Goal: Use online tool/utility: Utilize a website feature to perform a specific function

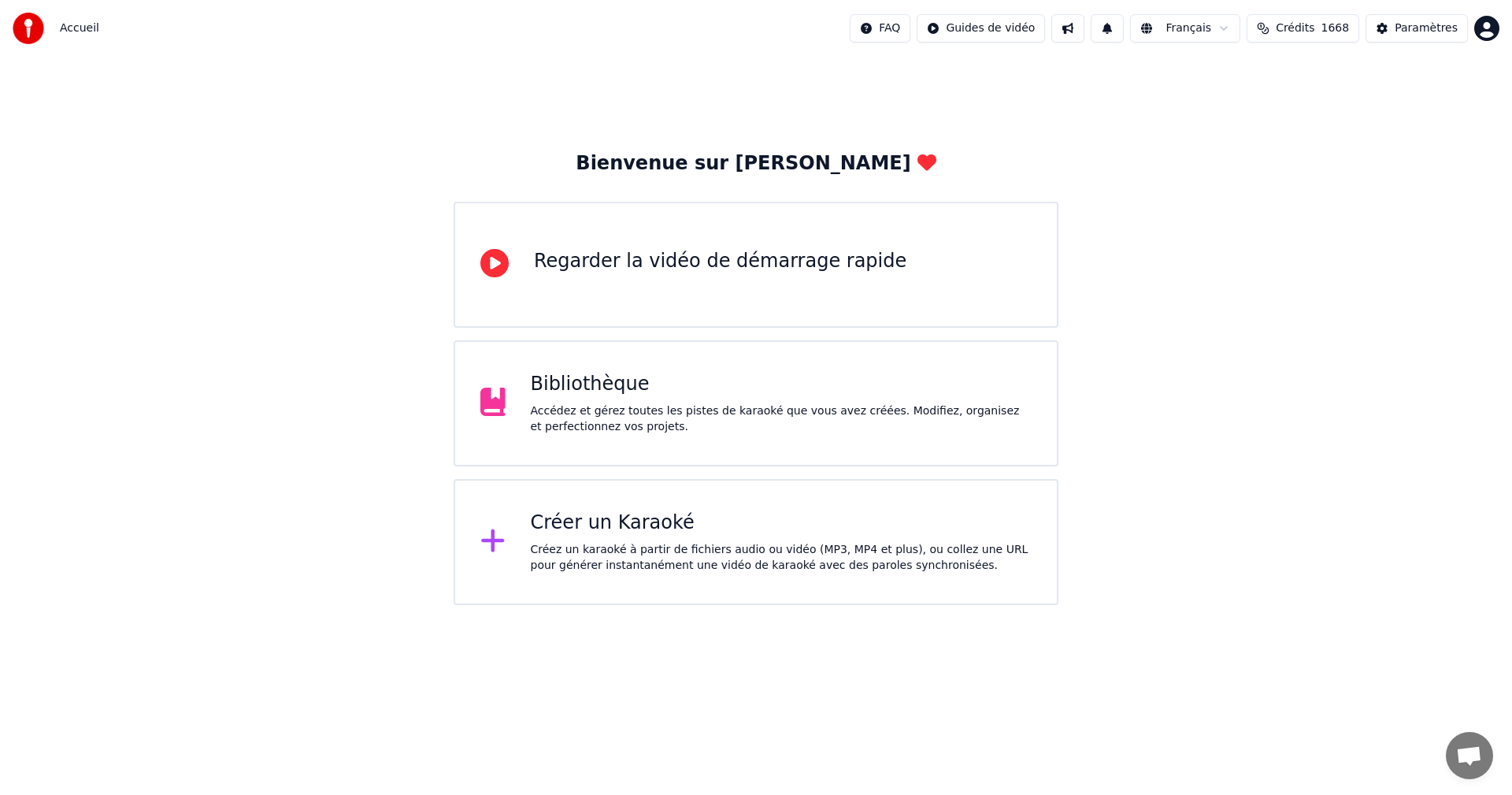
click at [704, 544] on div "Créez un karaoké à partir de fichiers audio ou vidéo (MP3, MP4 et plus), ou col…" at bounding box center [781, 558] width 502 height 31
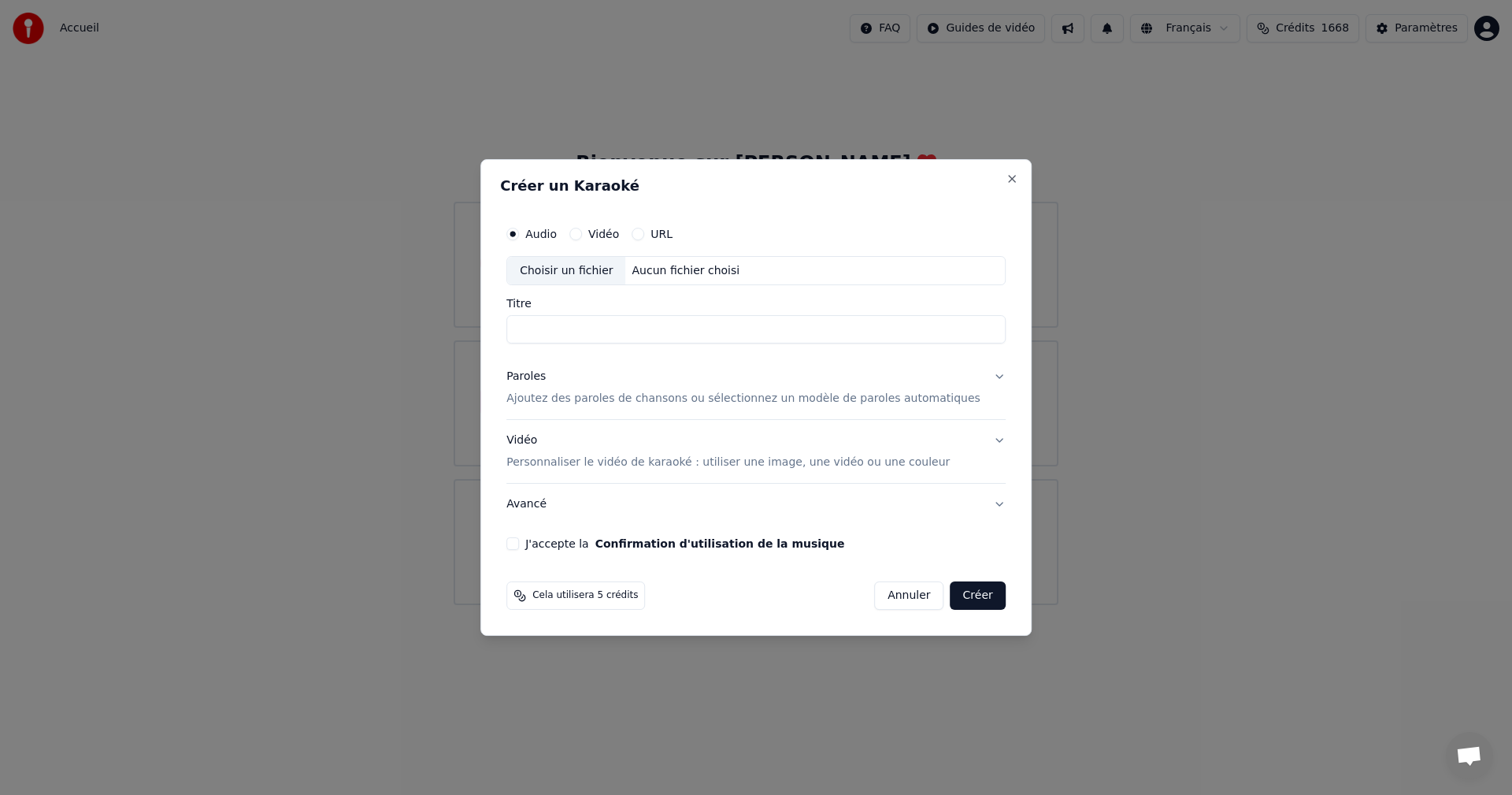
click at [611, 336] on input "Titre" at bounding box center [756, 329] width 500 height 29
click at [713, 271] on div "Aucun fichier choisi" at bounding box center [686, 271] width 121 height 16
click at [610, 330] on input "**********" at bounding box center [756, 329] width 500 height 29
drag, startPoint x: 608, startPoint y: 329, endPoint x: 361, endPoint y: 292, distance: 249.8
click at [361, 304] on body "**********" at bounding box center [756, 302] width 1512 height 605
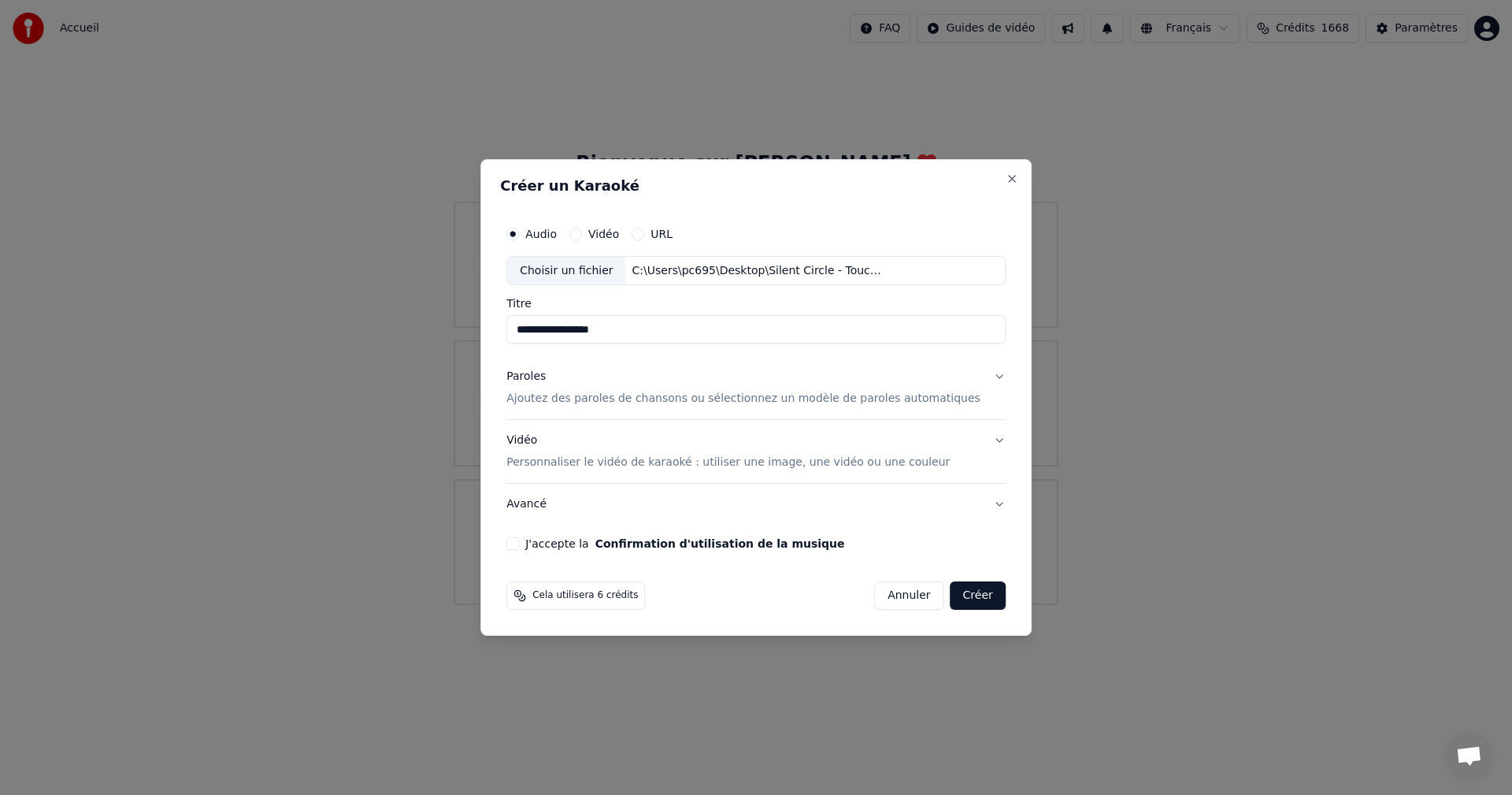
type input "**********"
click at [659, 395] on p "Ajoutez des paroles de chansons ou sélectionnez un modèle de paroles automatiqu…" at bounding box center [743, 398] width 474 height 16
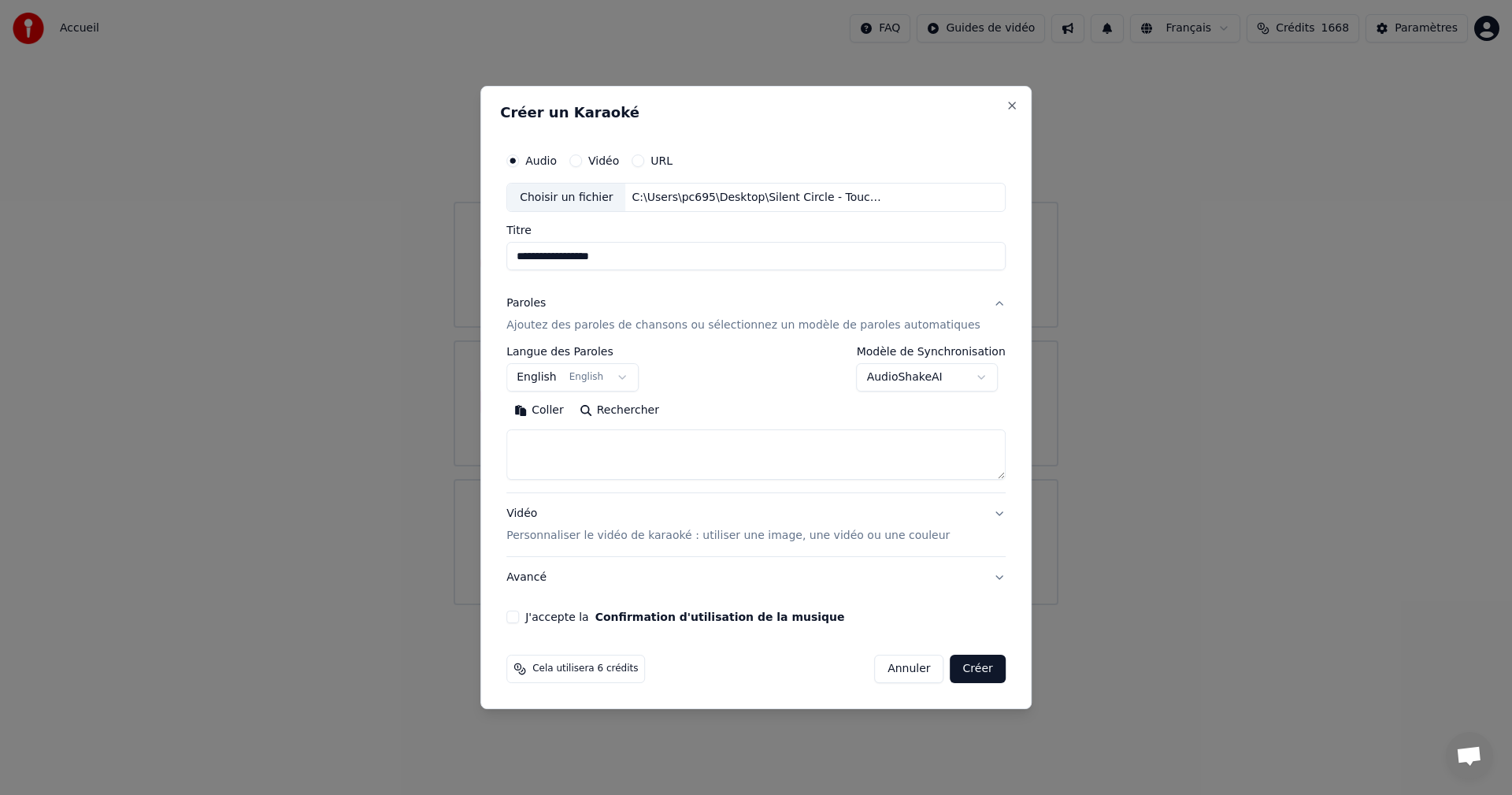
click at [559, 402] on button "Coller" at bounding box center [538, 410] width 65 height 25
click at [538, 458] on textarea at bounding box center [732, 455] width 452 height 51
type textarea "**********"
click at [612, 544] on button "Vidéo Personnaliser le vidéo de karaoké : utiliser une image, une vidéo ou une …" at bounding box center [756, 525] width 500 height 63
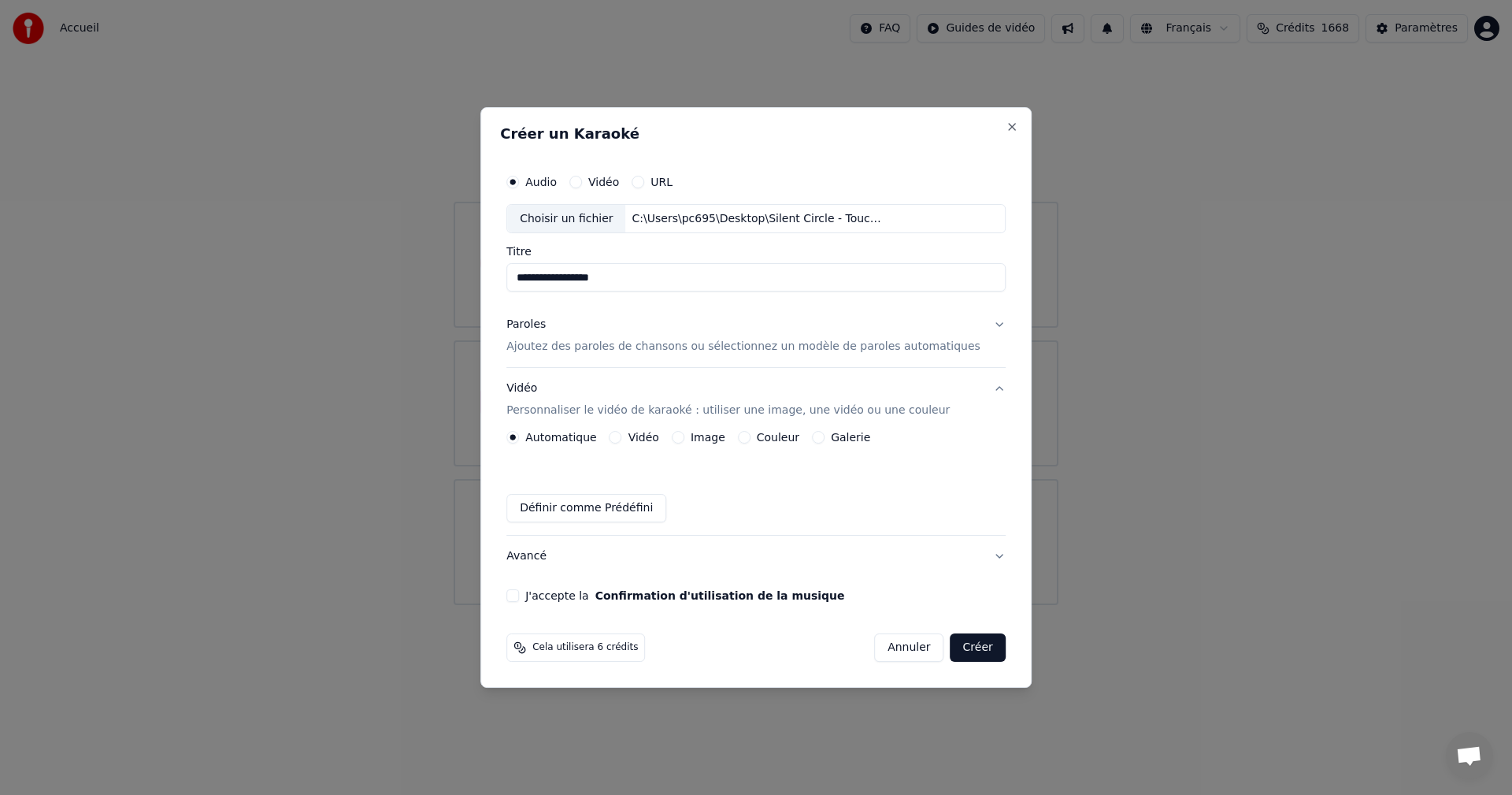
click at [622, 434] on button "Vidéo" at bounding box center [616, 437] width 13 height 13
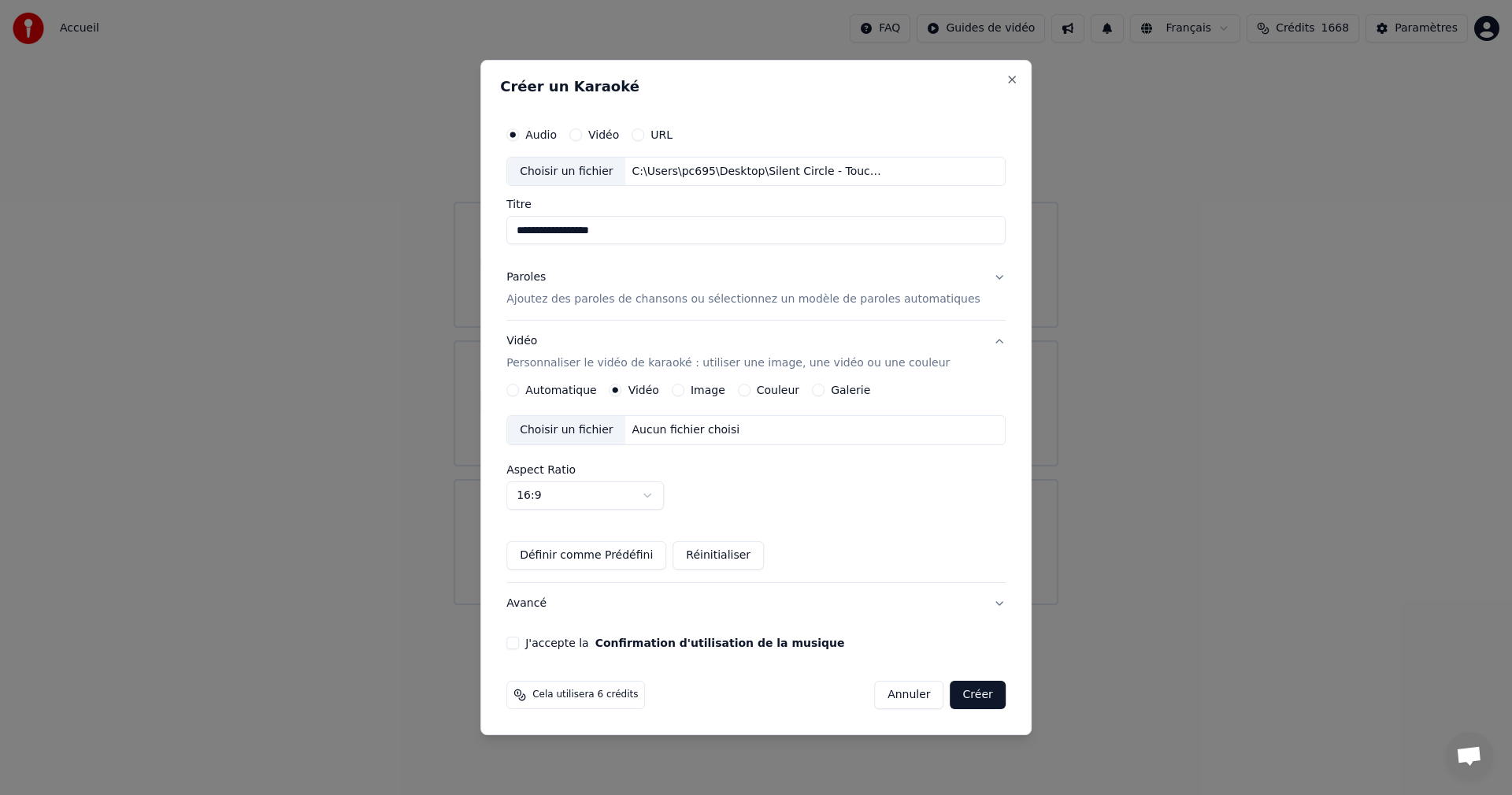
click at [606, 432] on div "Choisir un fichier" at bounding box center [566, 430] width 118 height 29
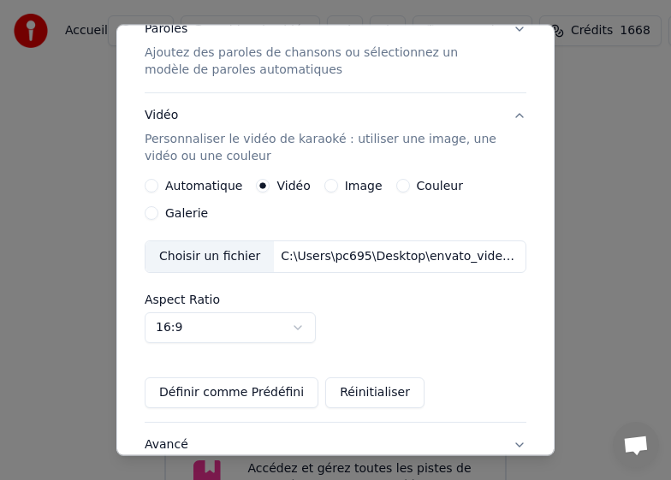
scroll to position [257, 0]
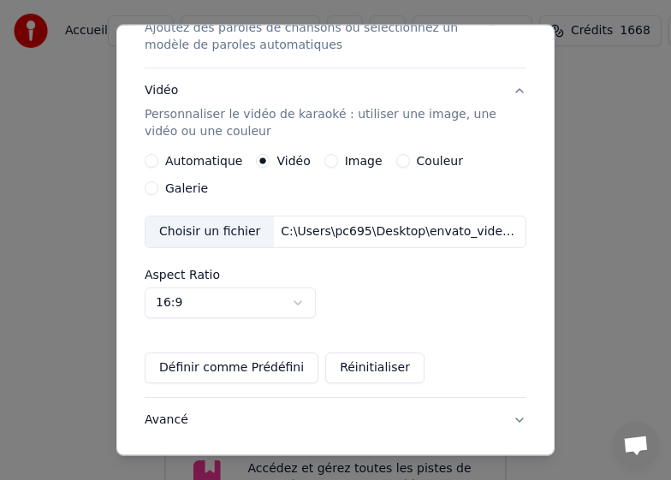
click at [227, 242] on div "Choisir un fichier" at bounding box center [210, 232] width 128 height 31
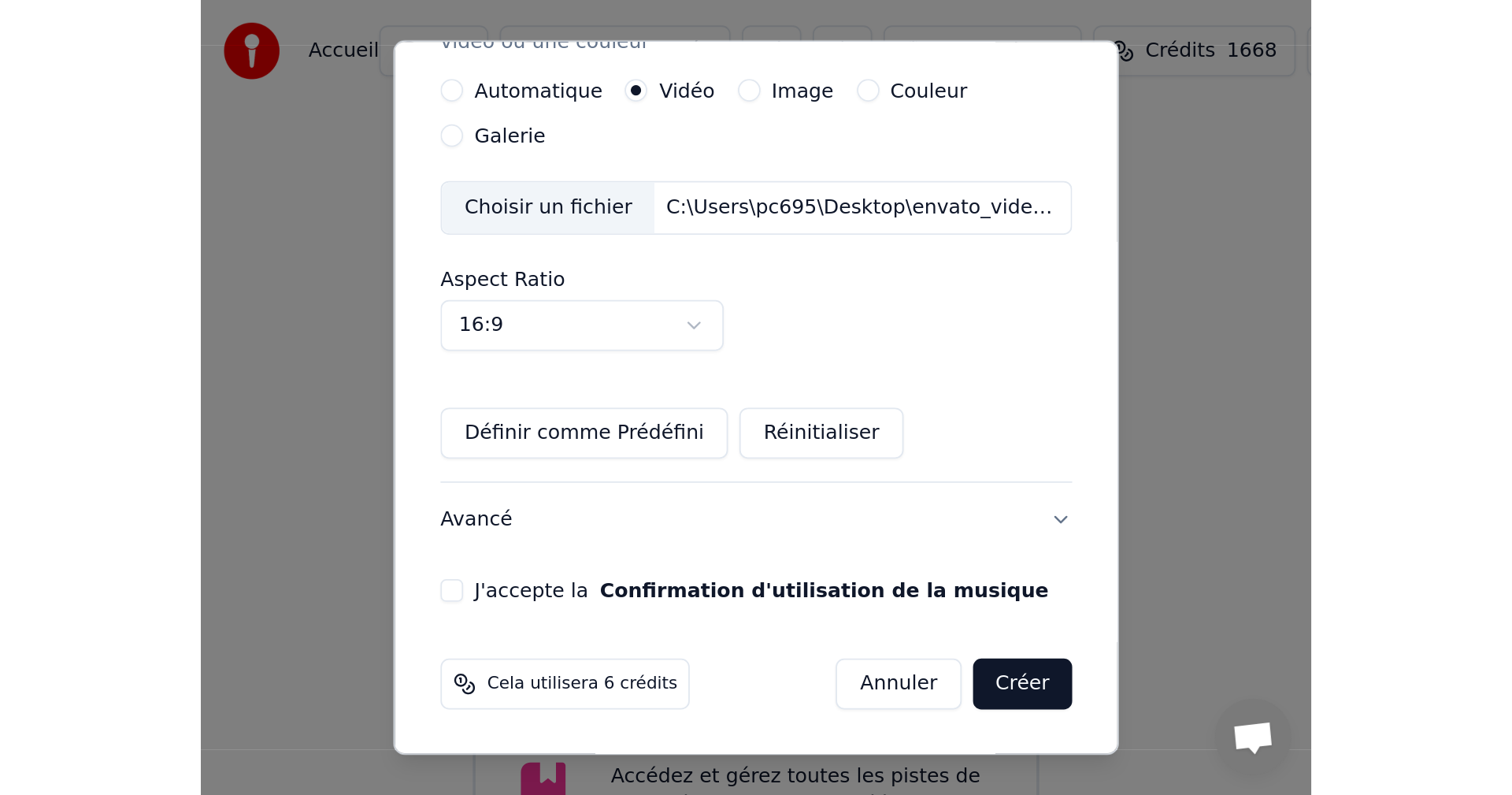
scroll to position [335, 0]
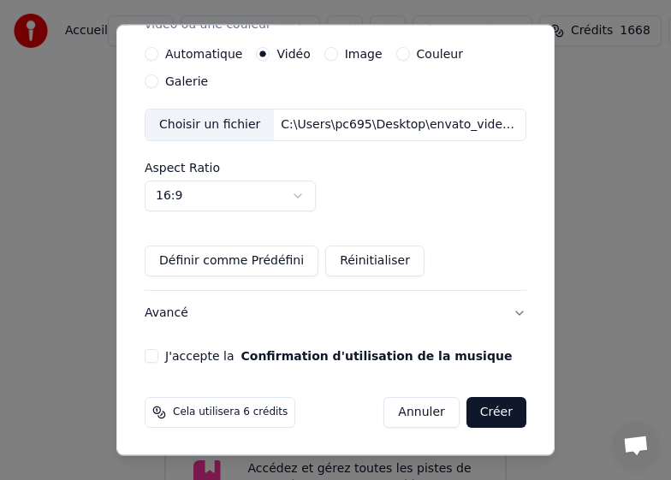
click at [152, 357] on button "J'accepte la Confirmation d'utilisation de la musique" at bounding box center [152, 356] width 14 height 14
click at [485, 425] on button "Créer" at bounding box center [496, 412] width 60 height 31
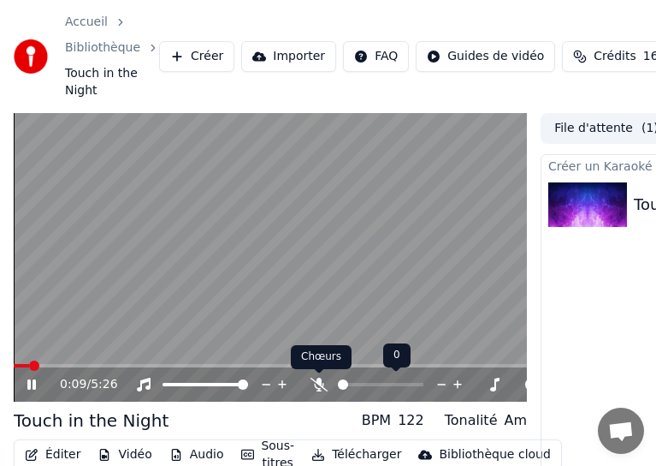
drag, startPoint x: 313, startPoint y: 385, endPoint x: 330, endPoint y: 347, distance: 41.0
click at [314, 378] on icon at bounding box center [319, 384] width 17 height 14
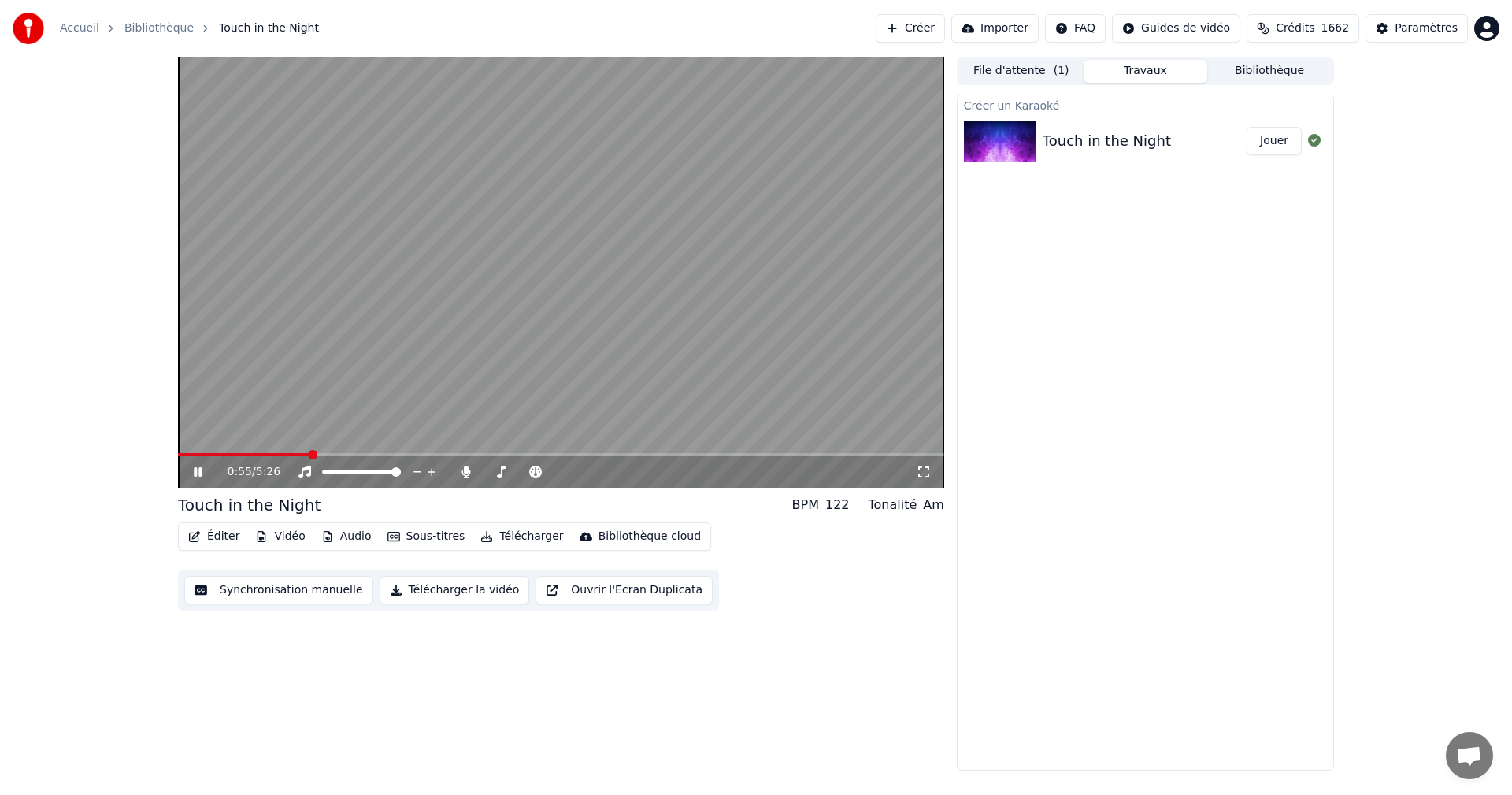
click at [471, 593] on button "Télécharger la vidéo" at bounding box center [455, 590] width 150 height 29
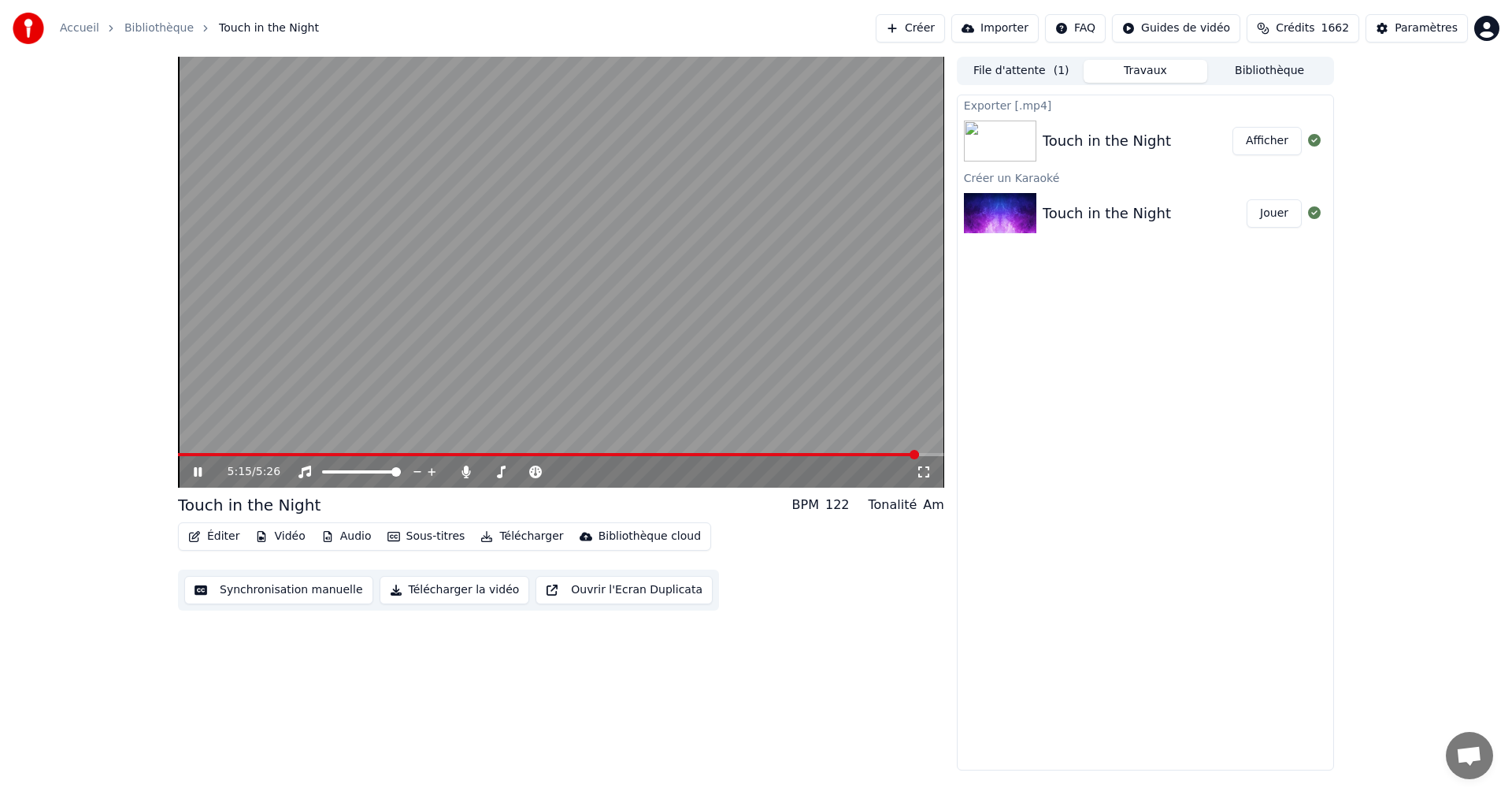
click at [663, 304] on video at bounding box center [560, 272] width 767 height 431
click at [1287, 145] on button "Afficher" at bounding box center [1266, 141] width 69 height 29
